Goal: Information Seeking & Learning: Learn about a topic

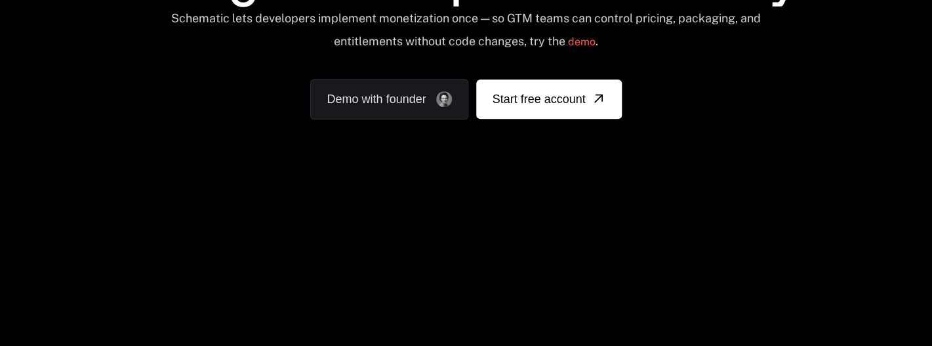
scroll to position [201, 0]
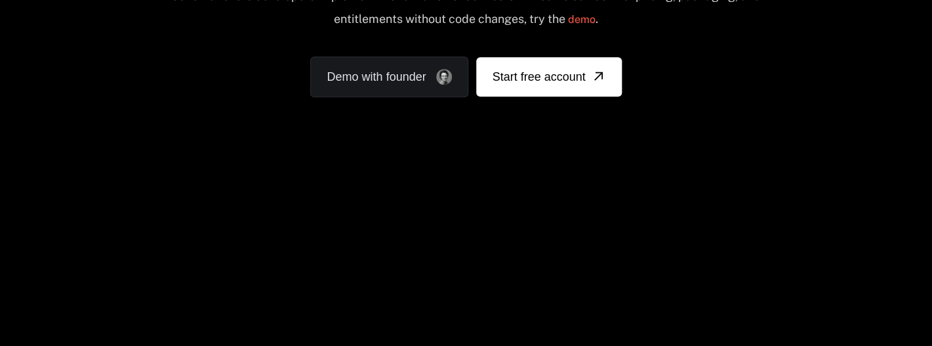
click at [637, 269] on div "Your browser does not support the video tag." at bounding box center [465, 186] width 852 height 552
click at [224, 294] on div "Your browser does not support the video tag." at bounding box center [465, 186] width 852 height 552
click at [304, 205] on div "Your browser does not support the video tag." at bounding box center [465, 186] width 852 height 552
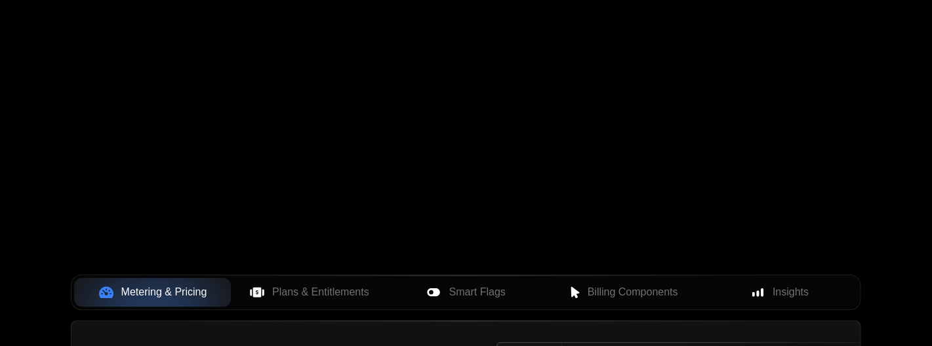
scroll to position [331, 0]
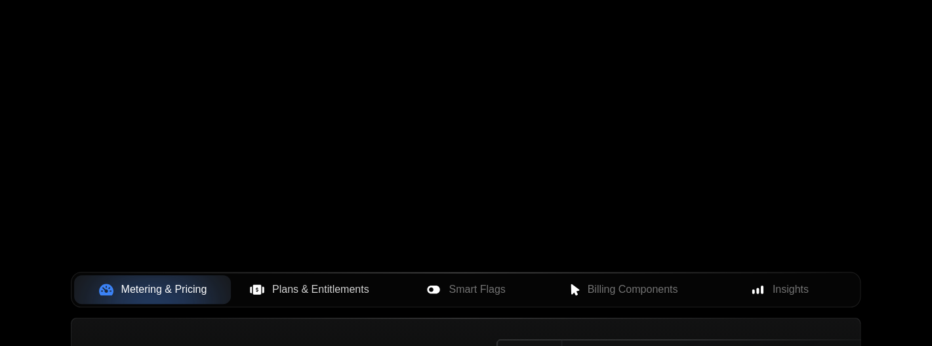
click at [327, 286] on span "Plans & Entitlements" at bounding box center [320, 289] width 97 height 16
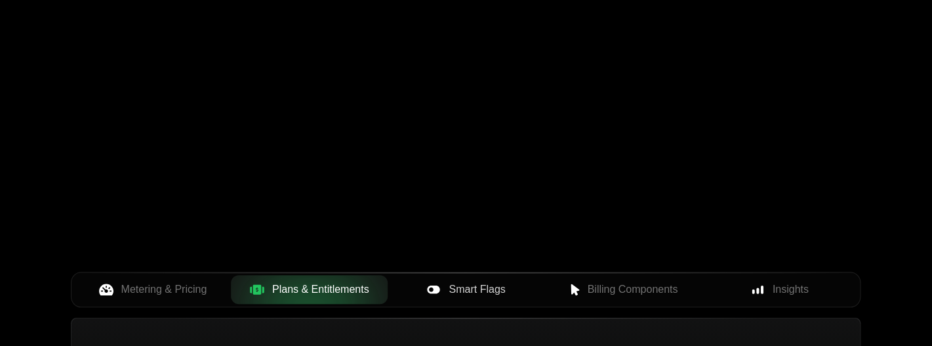
click at [471, 287] on span "Smart Flags" at bounding box center [477, 289] width 56 height 16
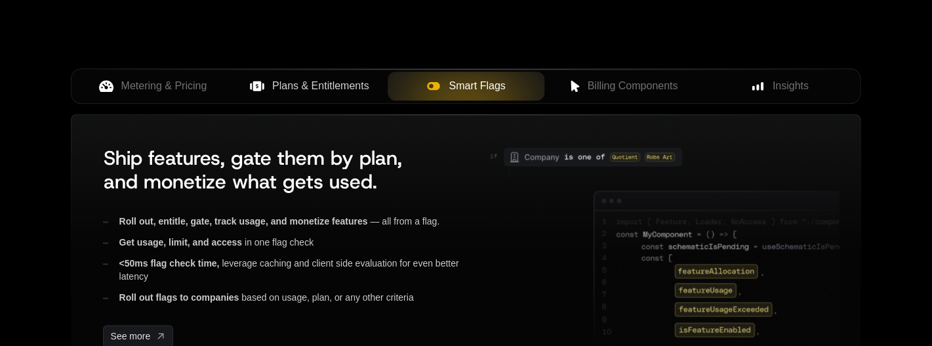
scroll to position [536, 0]
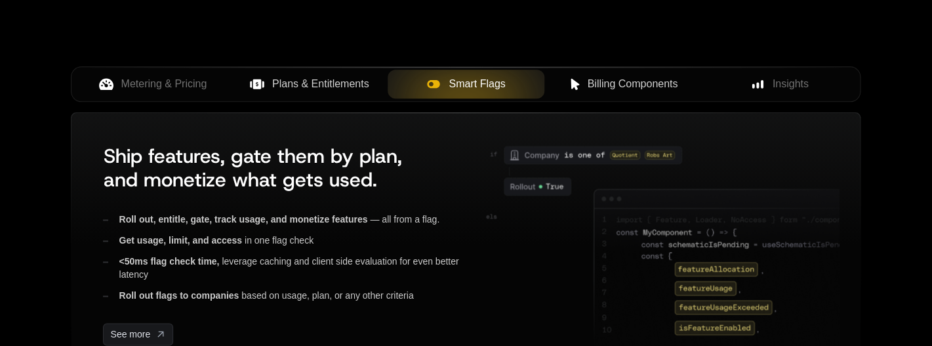
click at [609, 77] on span "Billing Components" at bounding box center [632, 84] width 90 height 16
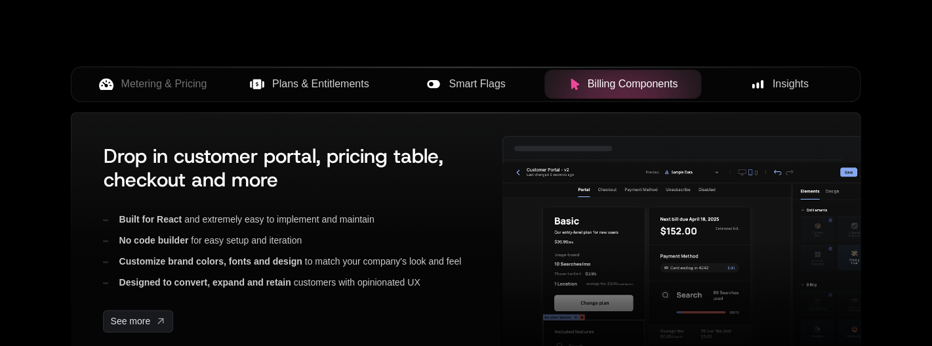
click at [764, 72] on button "Insights" at bounding box center [779, 84] width 157 height 29
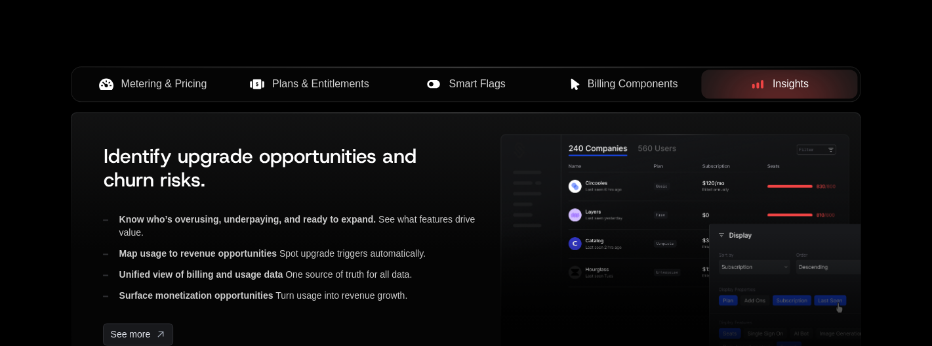
click at [168, 83] on span "Metering & Pricing" at bounding box center [164, 84] width 86 height 16
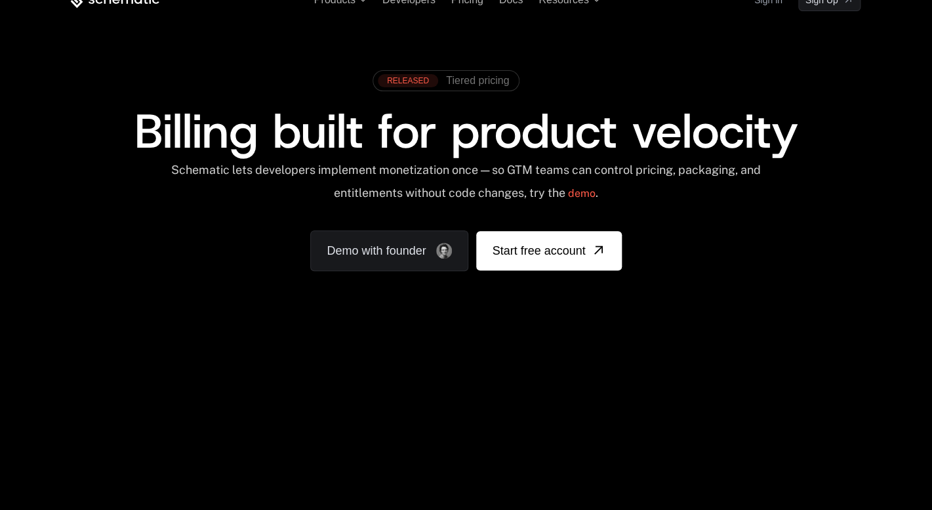
scroll to position [0, 0]
